Goal: Communication & Community: Answer question/provide support

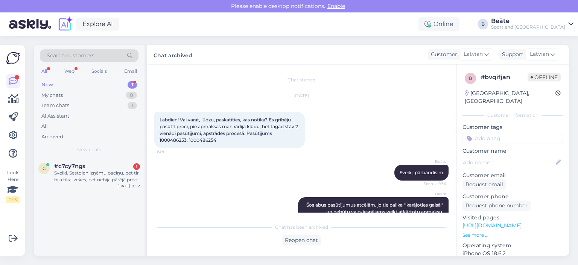
click at [90, 169] on div "#c7cy7ngs 1" at bounding box center [97, 166] width 86 height 7
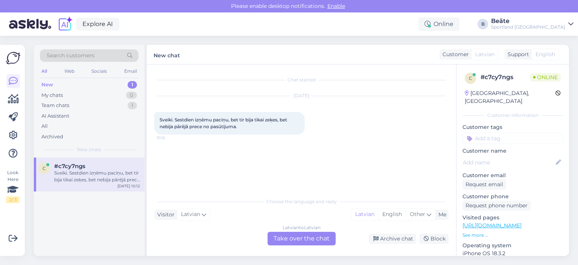
click at [291, 238] on div "Latvian to Latvian Take over the chat" at bounding box center [302, 239] width 68 height 14
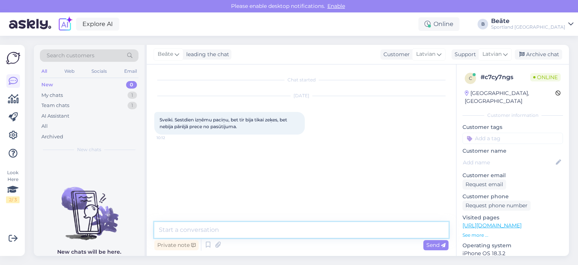
click at [294, 235] on textarea at bounding box center [301, 230] width 294 height 16
type textarea "Sveiki, kāds ir pasūtījuma numurs?"
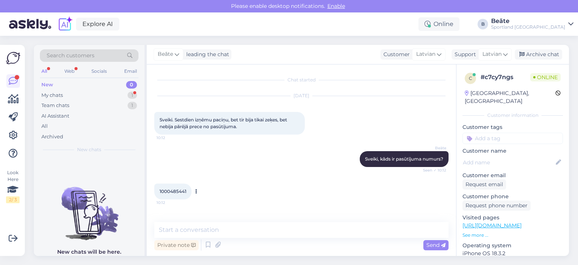
click at [177, 192] on span "1000485441" at bounding box center [173, 191] width 27 height 6
copy div "1000485441 10:12"
click at [253, 230] on textarea at bounding box center [301, 230] width 294 height 16
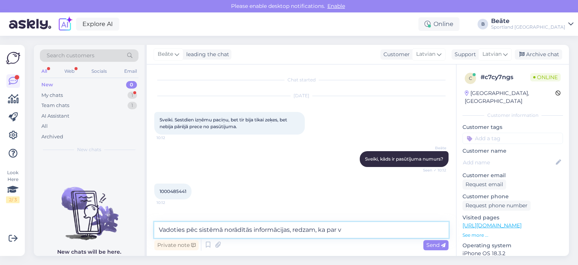
scroll to position [38, 0]
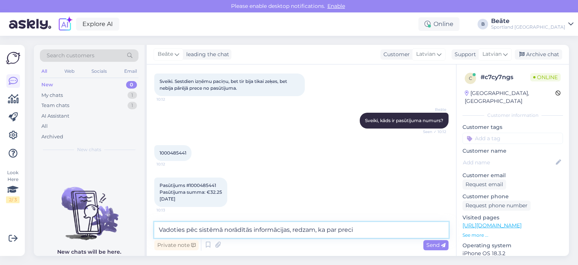
paste textarea "NIKE U ACDMY KH"
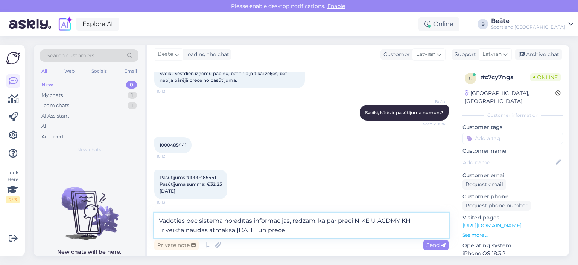
paste textarea "NIKE STRIKE FOOTBALL SLEEVES"
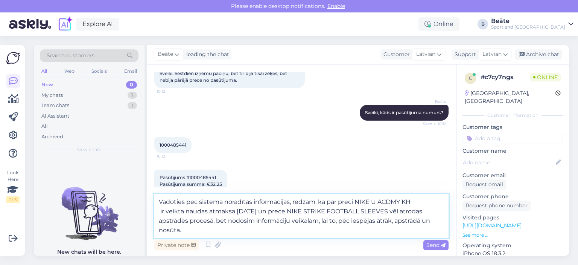
type textarea "Vadoties pēc sistēmā norādītās informācijas, redzam, ka par preci NIKE U ACDMY …"
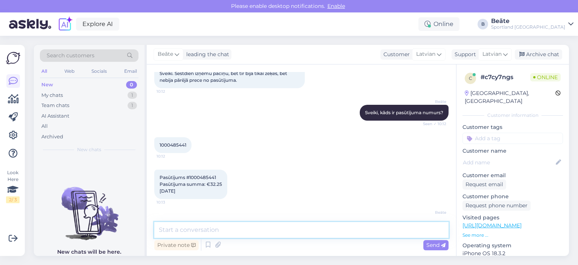
scroll to position [105, 0]
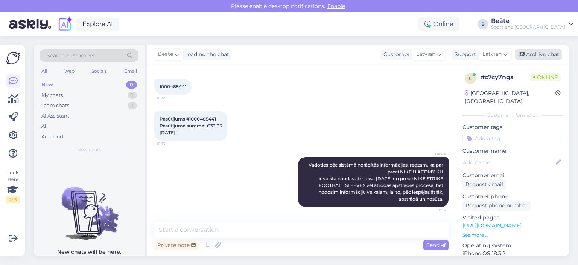
click at [538, 52] on div "Archive chat" at bounding box center [538, 54] width 47 height 10
